Goal: Go to known website: Go to known website

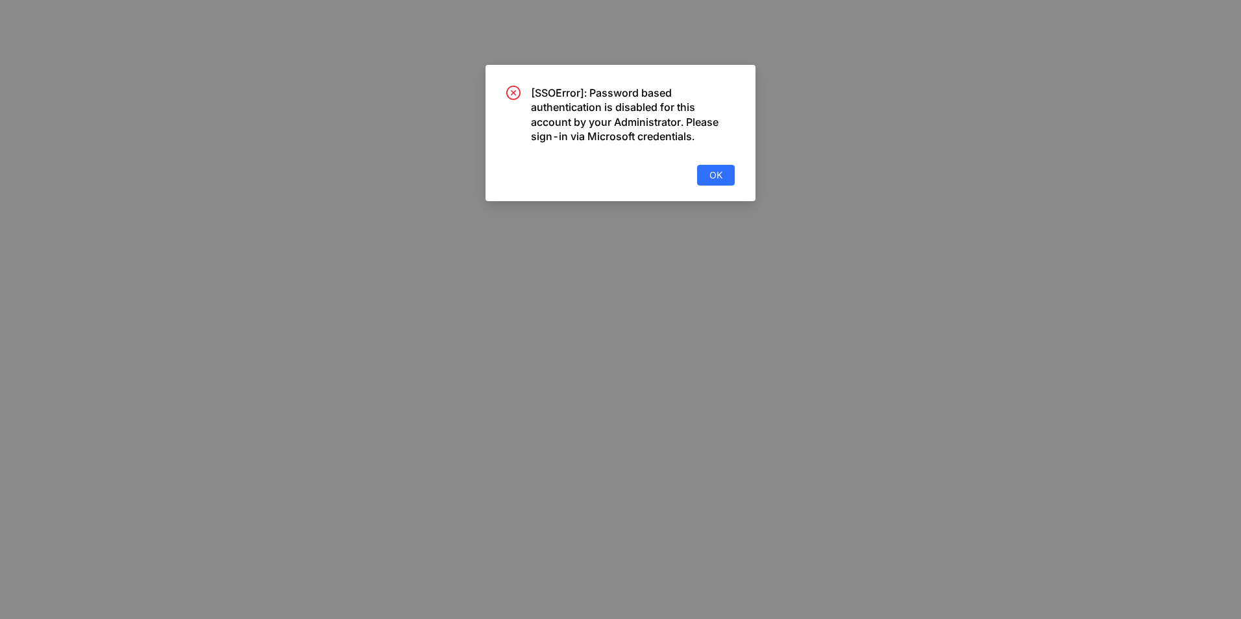
click at [732, 164] on div "[SSOError]: Password based authentication is disabled for this account by your …" at bounding box center [620, 136] width 228 height 100
click at [724, 170] on button "OK" at bounding box center [716, 175] width 38 height 21
